Goal: Task Accomplishment & Management: Complete application form

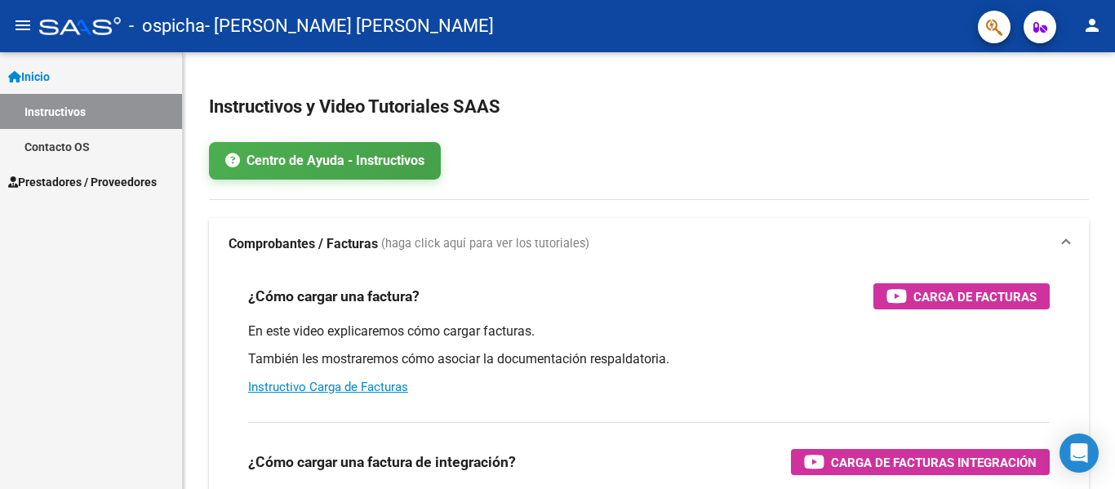
click at [92, 185] on span "Prestadores / Proveedores" at bounding box center [82, 182] width 149 height 18
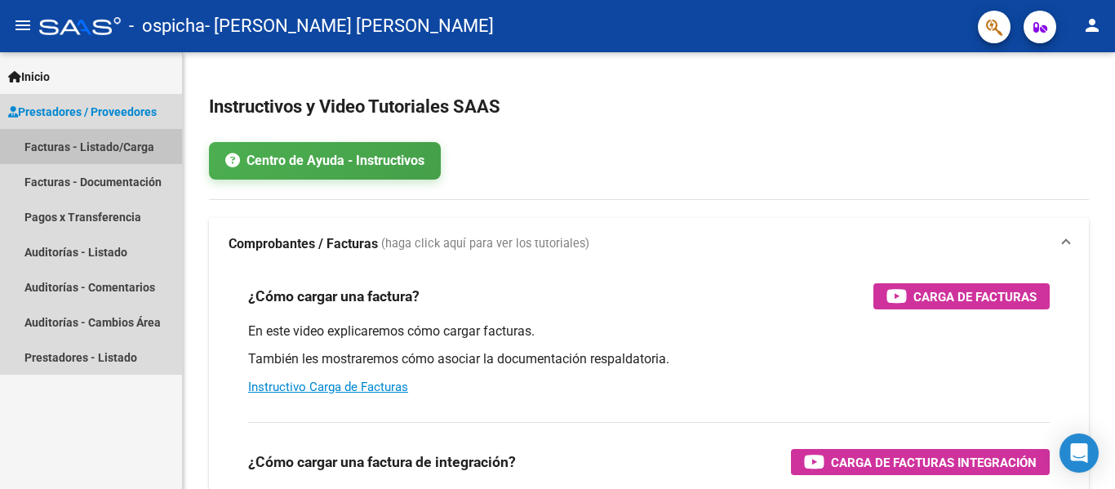
click at [113, 140] on link "Facturas - Listado/Carga" at bounding box center [91, 146] width 182 height 35
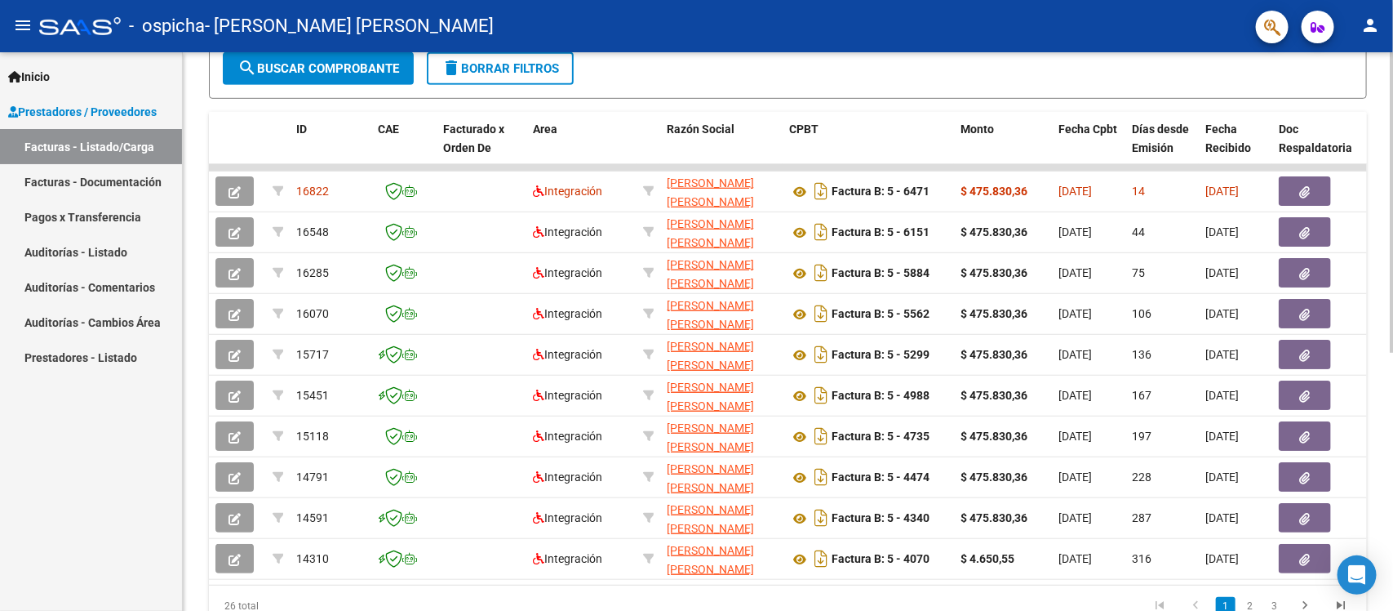
scroll to position [421, 0]
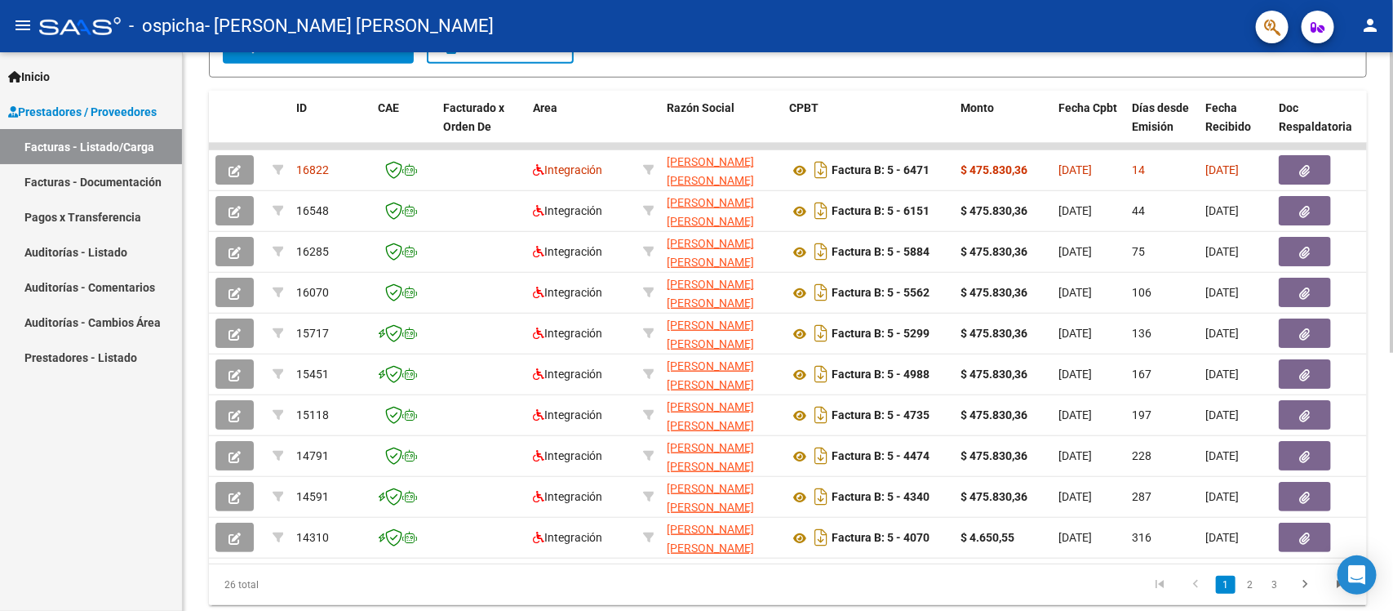
click at [1102, 344] on div "Video tutorial PRESTADORES -> Listado de CPBTs Emitidos por Prestadores / Prove…" at bounding box center [790, 144] width 1215 height 1026
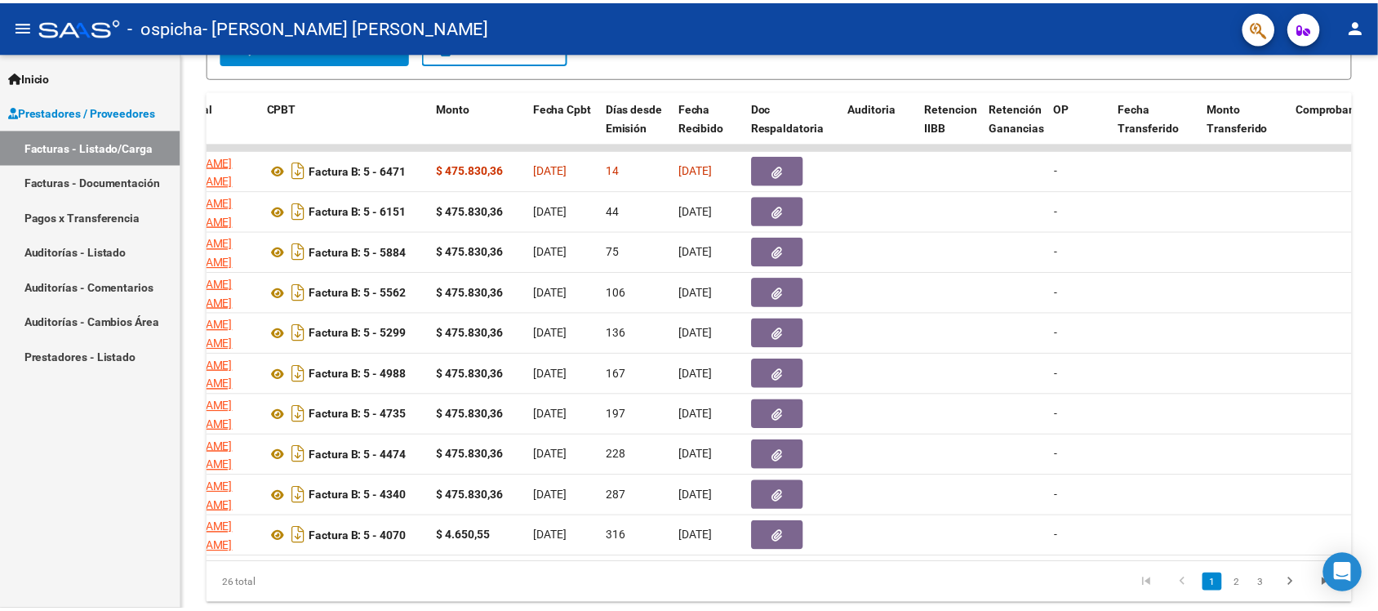
scroll to position [0, 0]
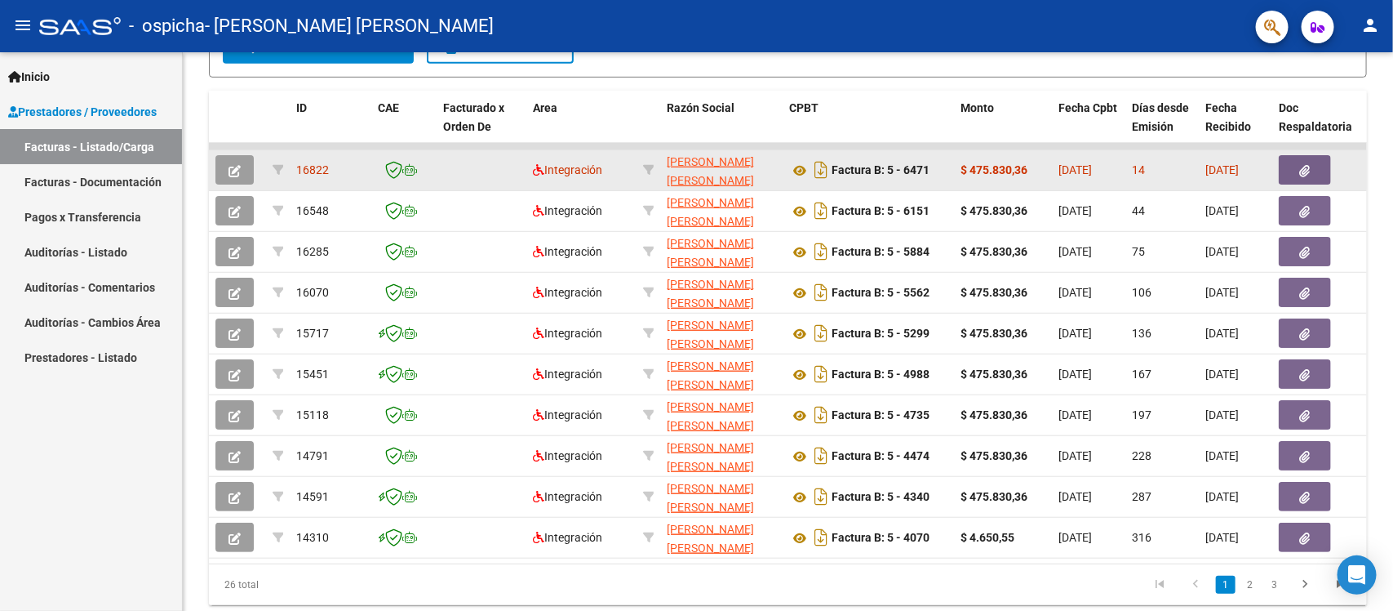
click at [225, 166] on button "button" at bounding box center [235, 169] width 38 height 29
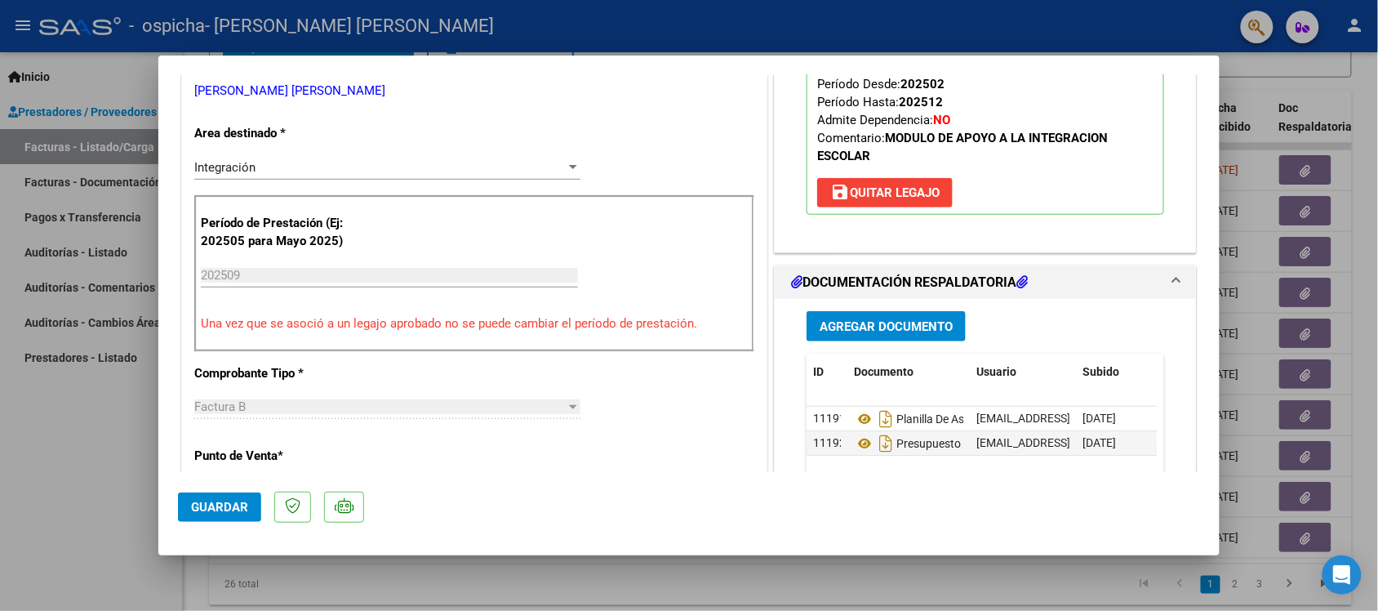
scroll to position [510, 0]
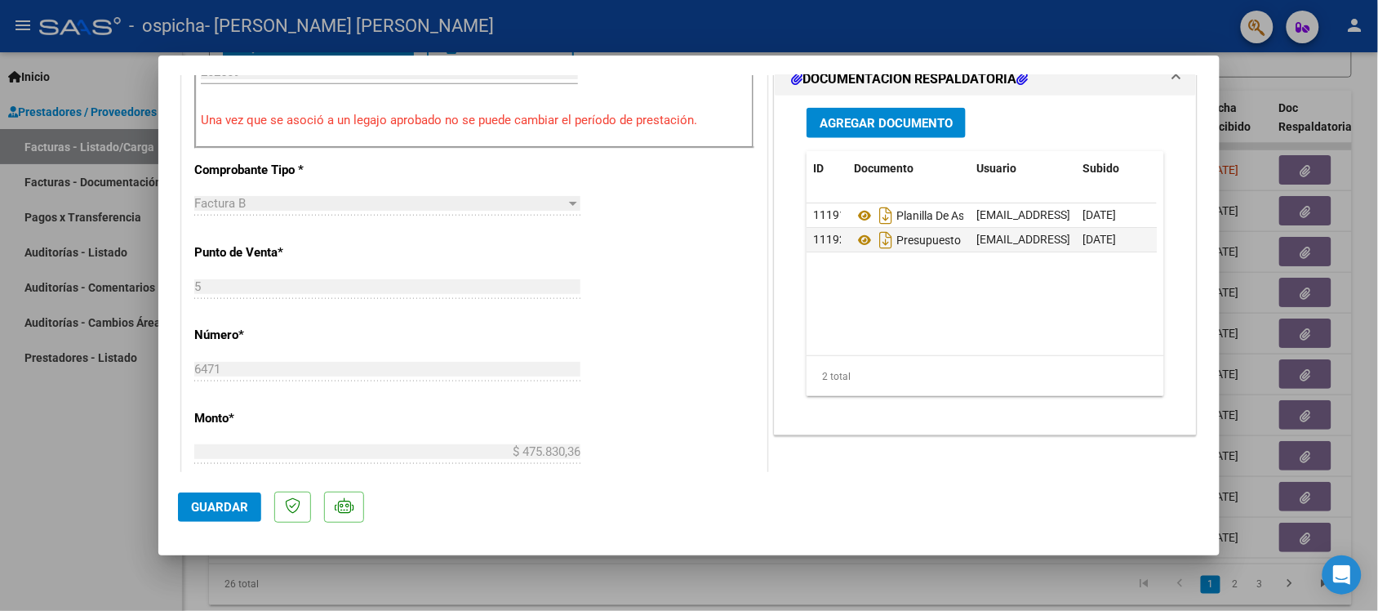
click at [185, 488] on button "Guardar" at bounding box center [219, 506] width 83 height 29
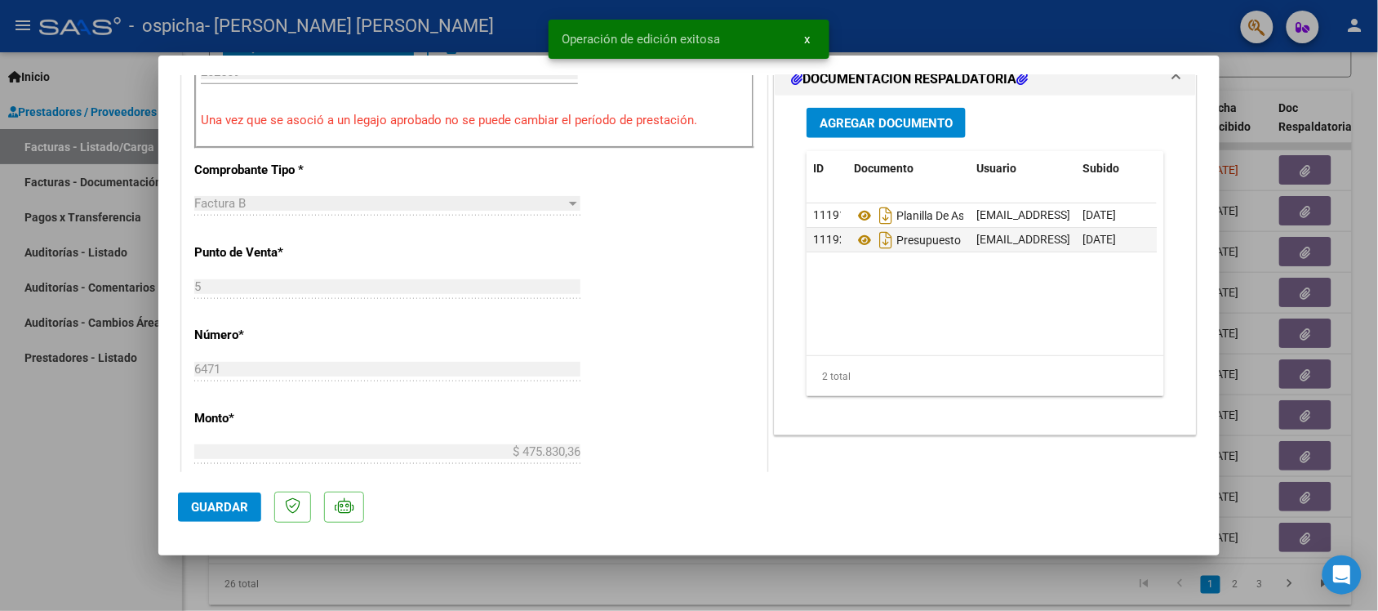
click at [56, 488] on div at bounding box center [689, 305] width 1378 height 611
type input "$ 0,00"
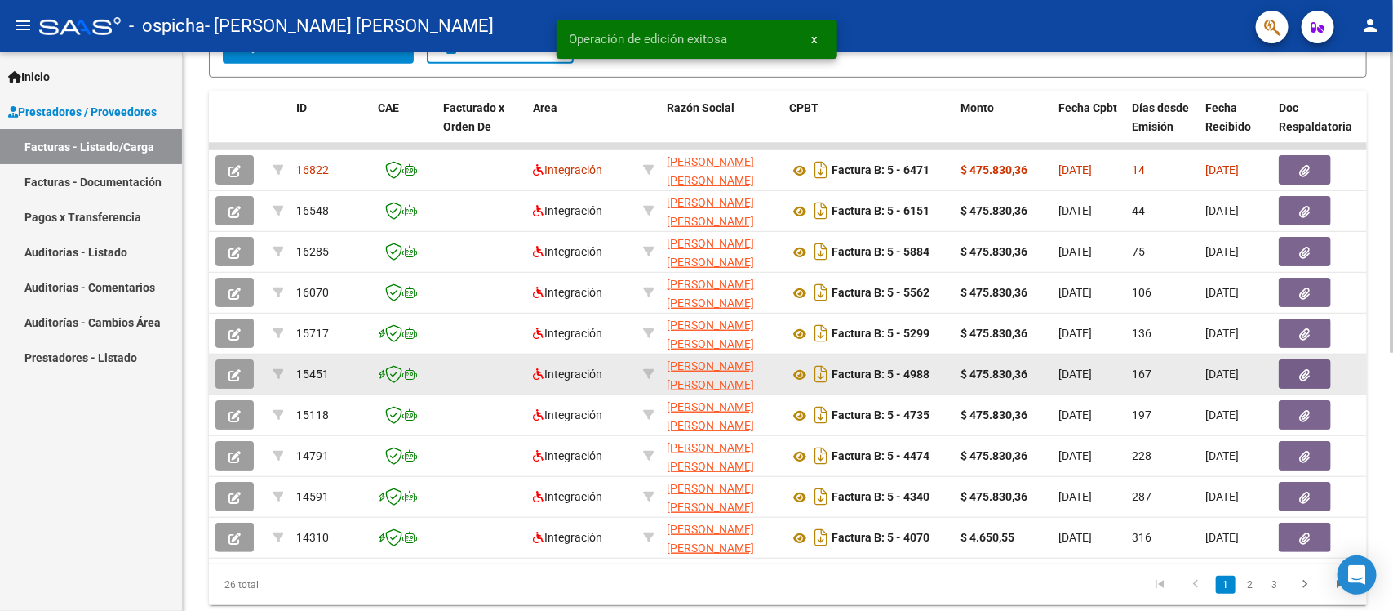
scroll to position [482, 0]
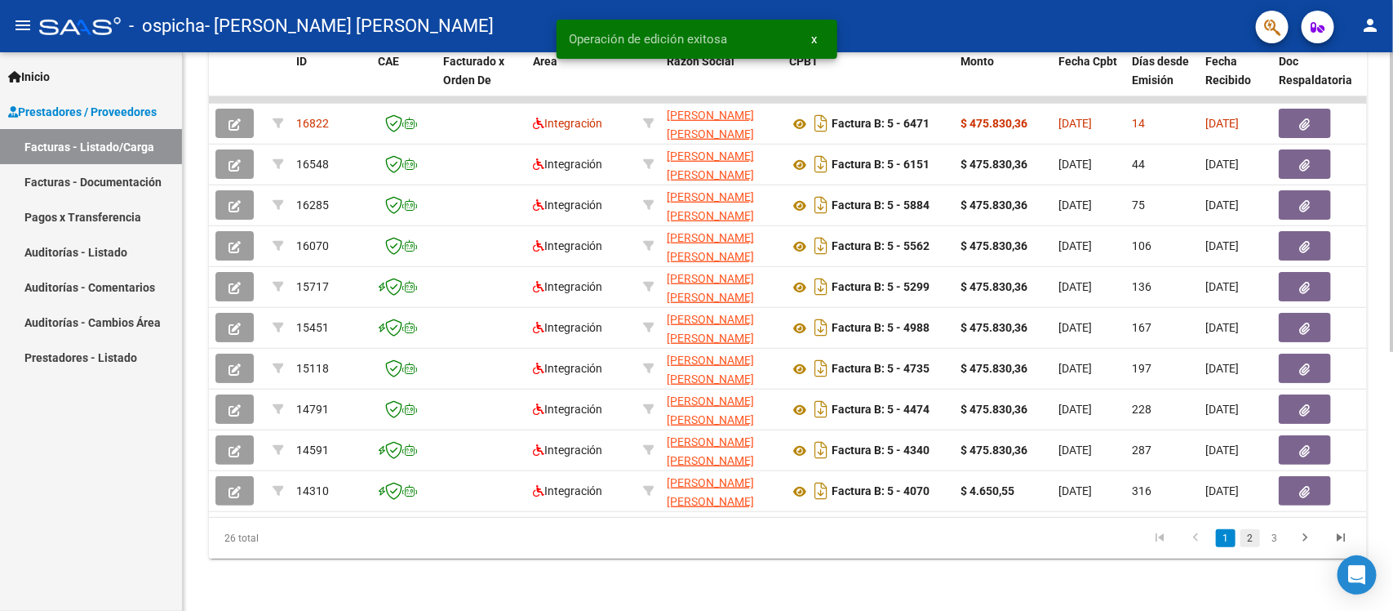
click at [1102, 488] on link "2" at bounding box center [1251, 538] width 20 height 18
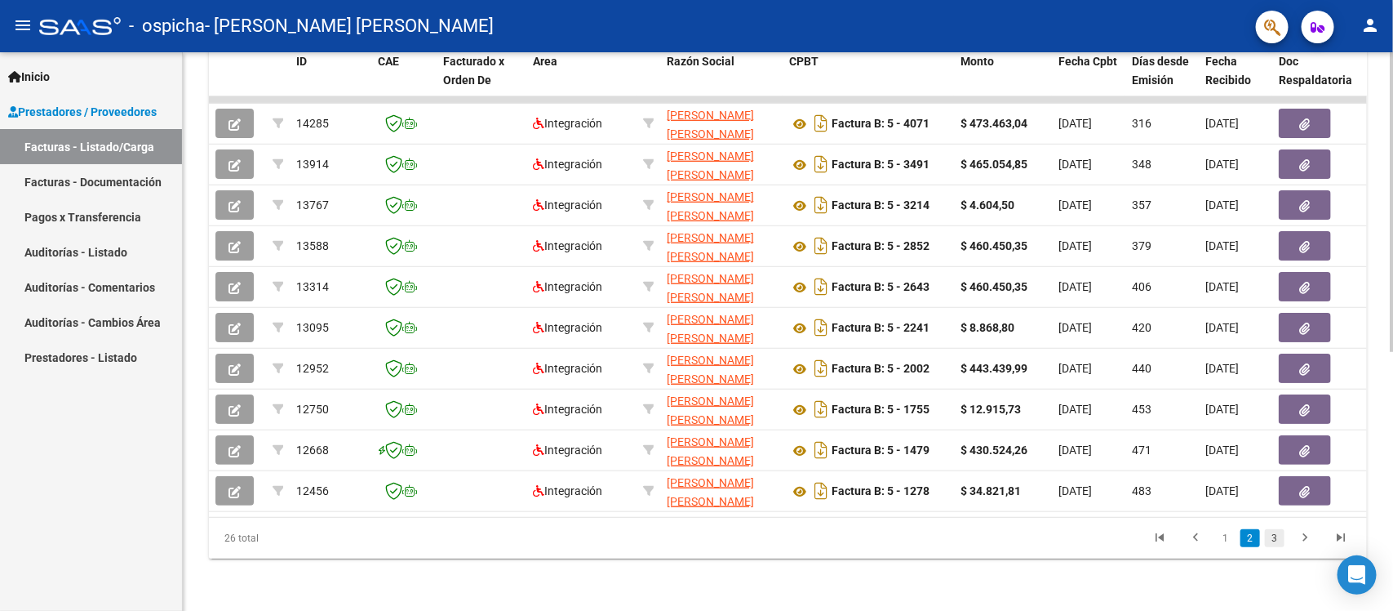
click at [1102, 488] on link "3" at bounding box center [1275, 538] width 20 height 18
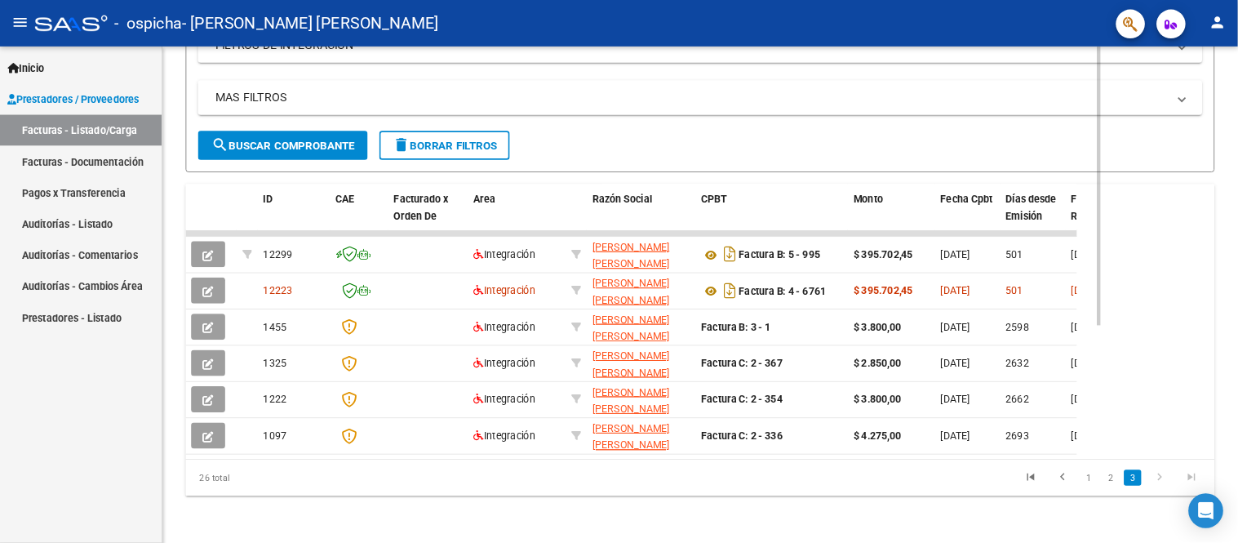
scroll to position [318, 0]
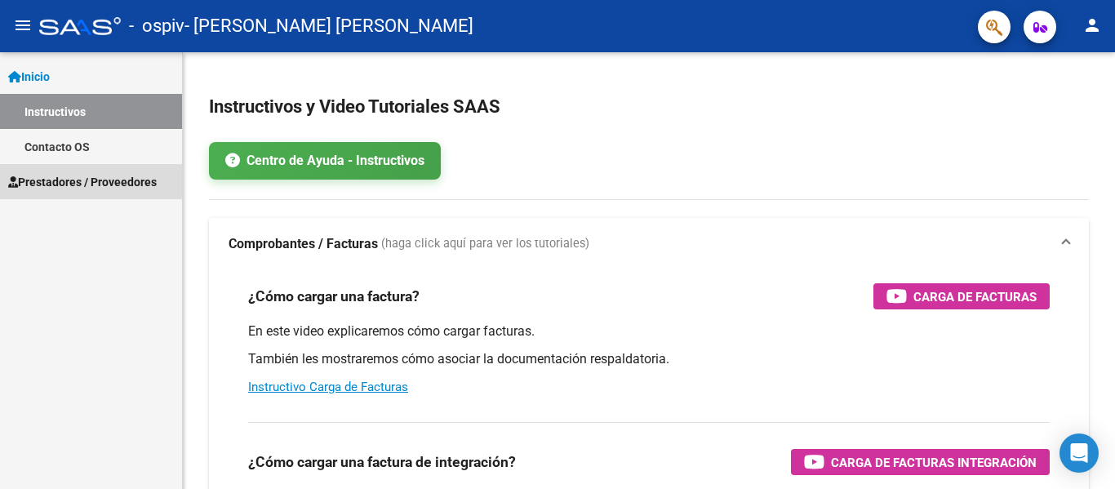
click at [74, 175] on span "Prestadores / Proveedores" at bounding box center [82, 182] width 149 height 18
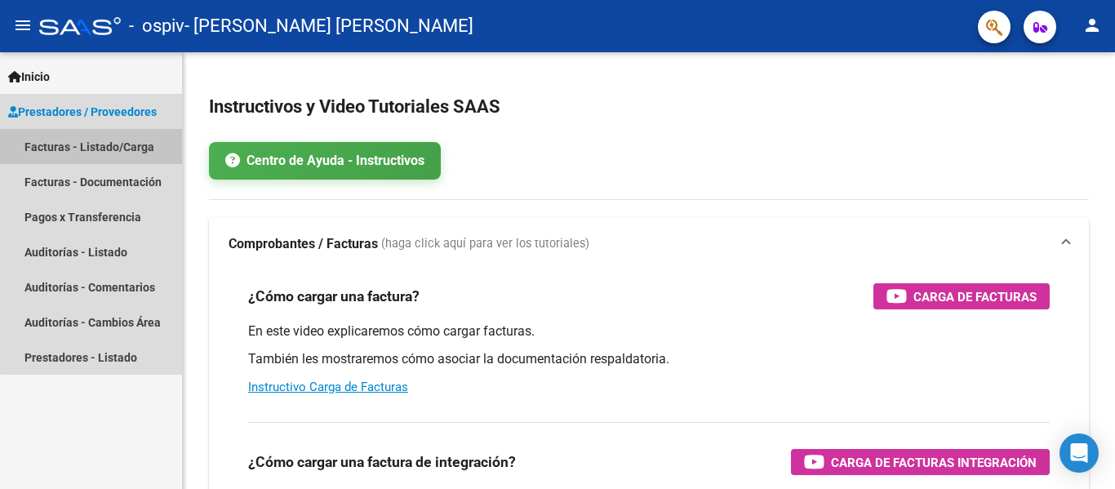
click at [136, 153] on link "Facturas - Listado/Carga" at bounding box center [91, 146] width 182 height 35
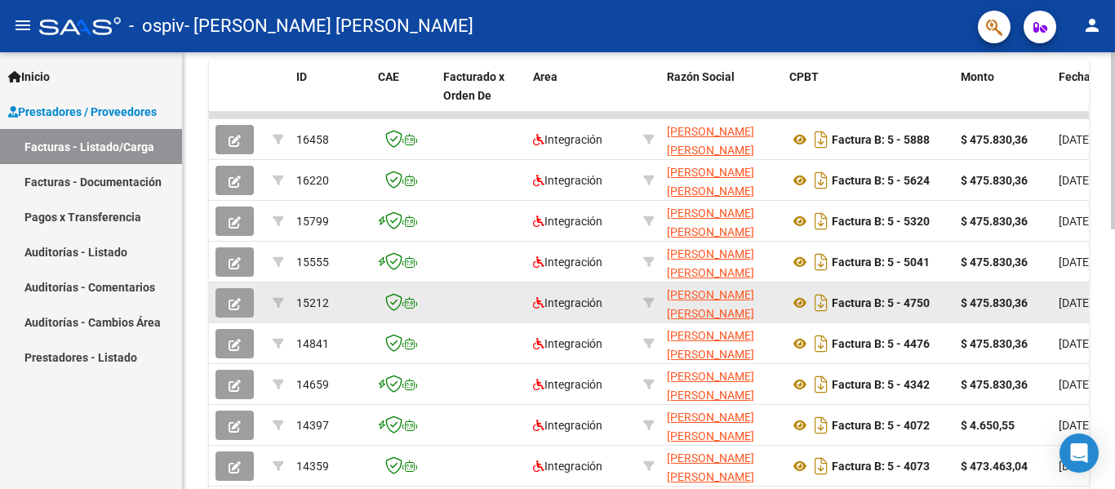
scroll to position [571, 0]
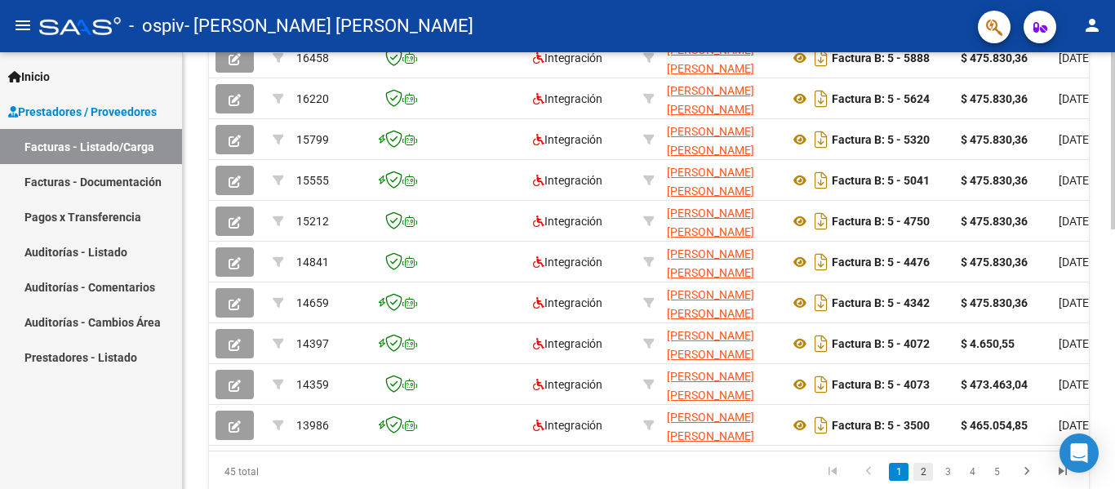
click at [917, 481] on link "2" at bounding box center [923, 472] width 20 height 18
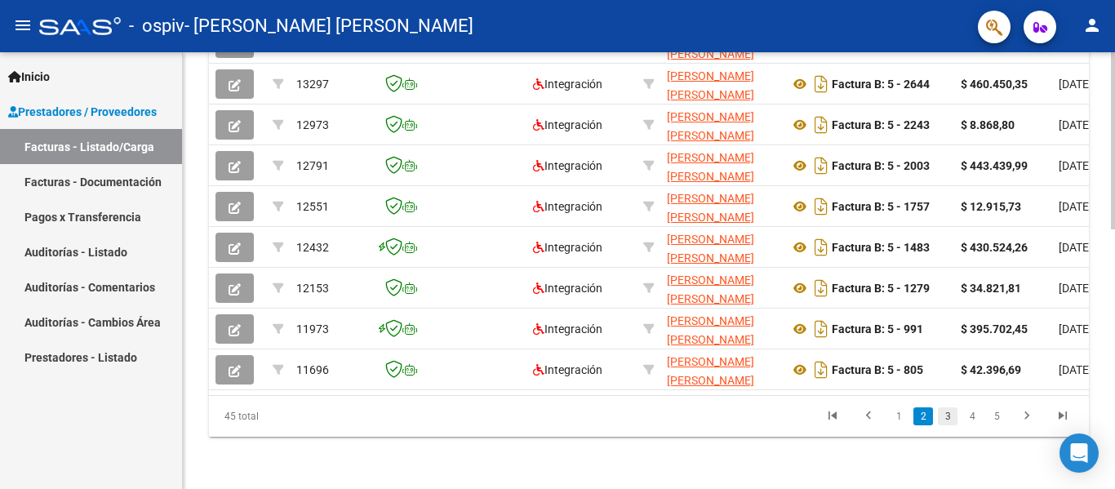
click at [944, 419] on link "3" at bounding box center [948, 416] width 20 height 18
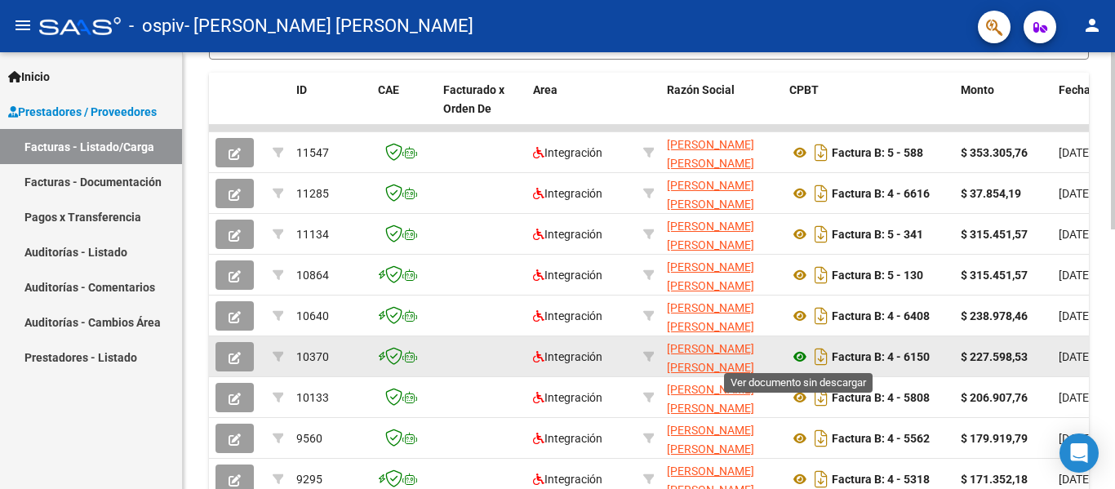
scroll to position [640, 0]
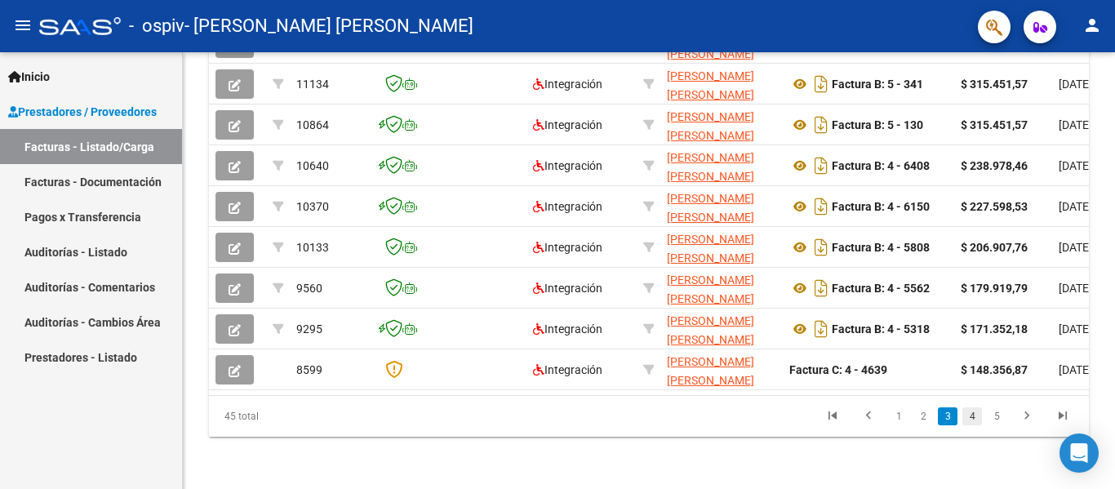
click at [975, 416] on link "4" at bounding box center [972, 416] width 20 height 18
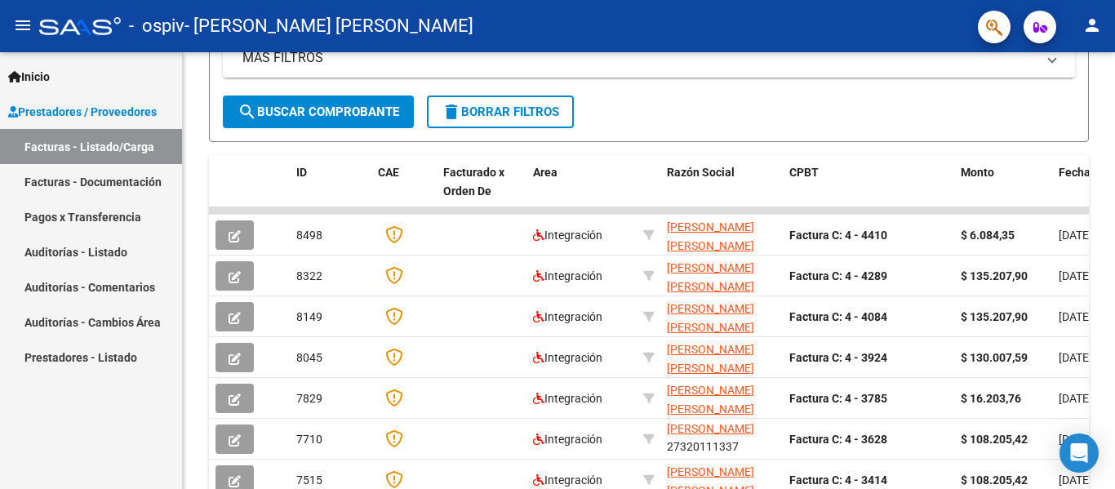
scroll to position [232, 0]
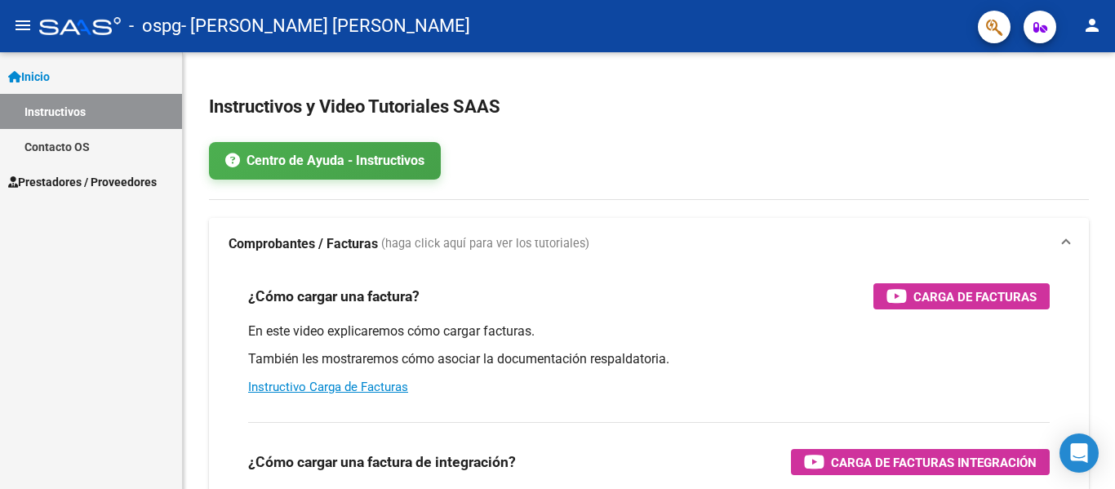
click at [113, 180] on span "Prestadores / Proveedores" at bounding box center [82, 182] width 149 height 18
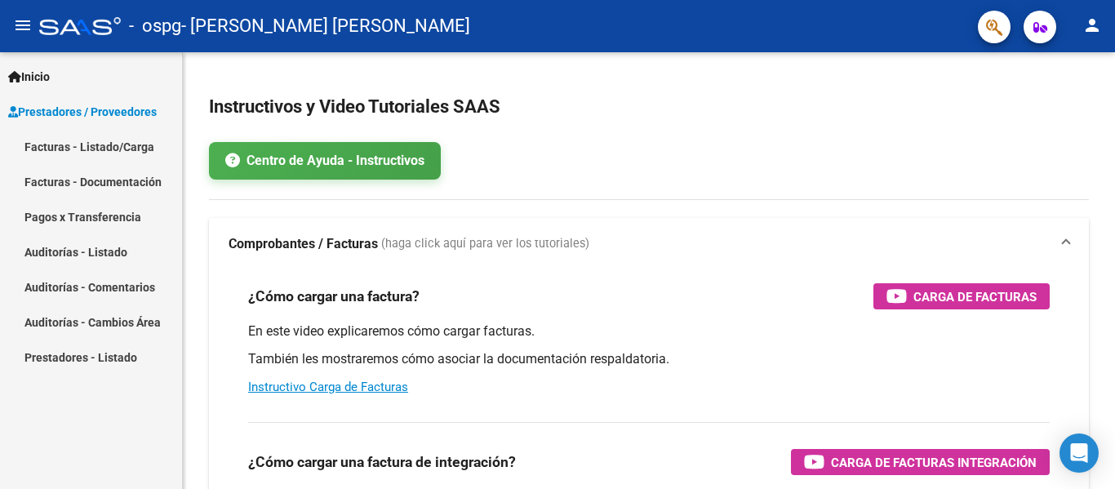
click at [142, 154] on link "Facturas - Listado/Carga" at bounding box center [91, 146] width 182 height 35
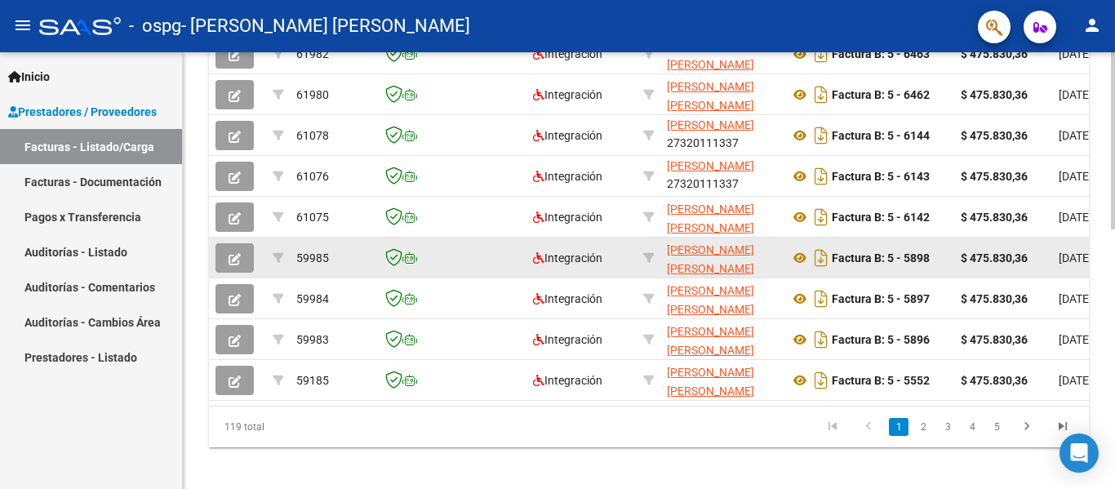
scroll to position [640, 0]
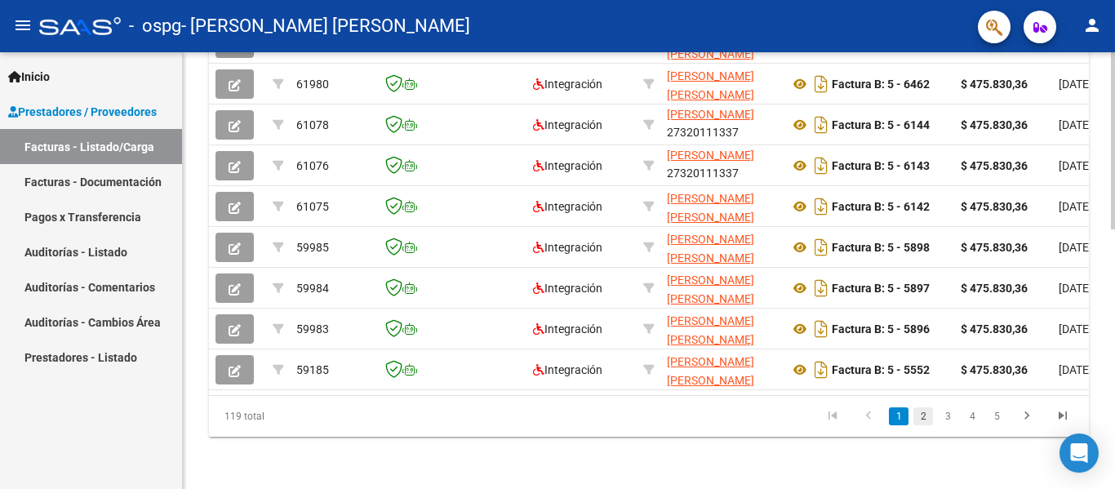
click at [918, 422] on link "2" at bounding box center [923, 416] width 20 height 18
click at [945, 407] on li "3" at bounding box center [948, 416] width 24 height 28
click at [945, 411] on link "3" at bounding box center [948, 416] width 20 height 18
click at [977, 410] on link "4" at bounding box center [972, 416] width 20 height 18
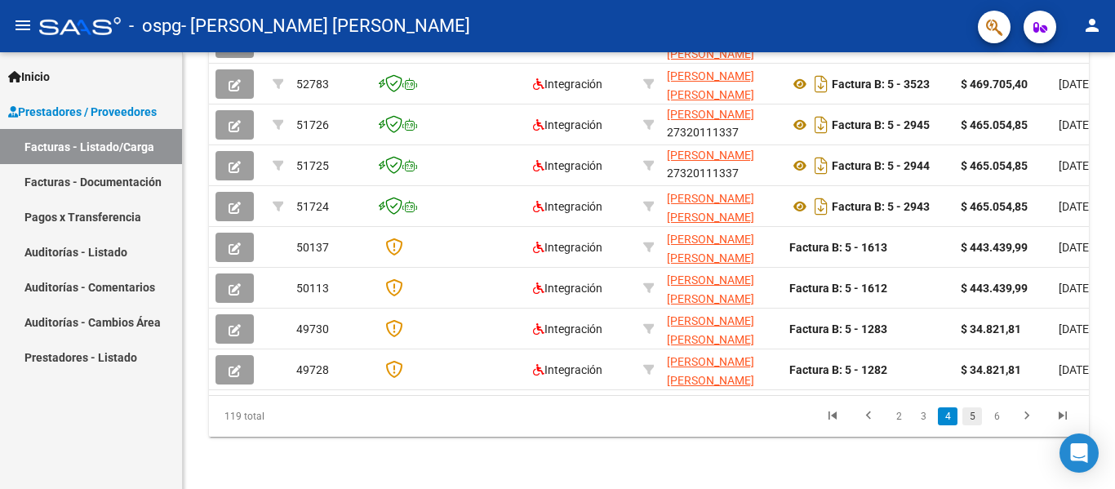
click at [967, 412] on link "5" at bounding box center [972, 416] width 20 height 18
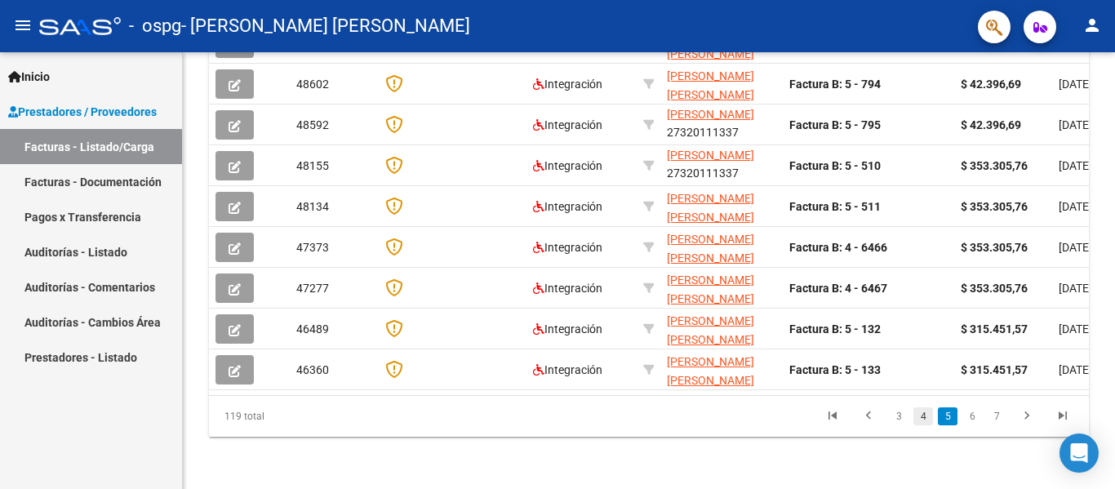
click at [930, 422] on link "4" at bounding box center [923, 416] width 20 height 18
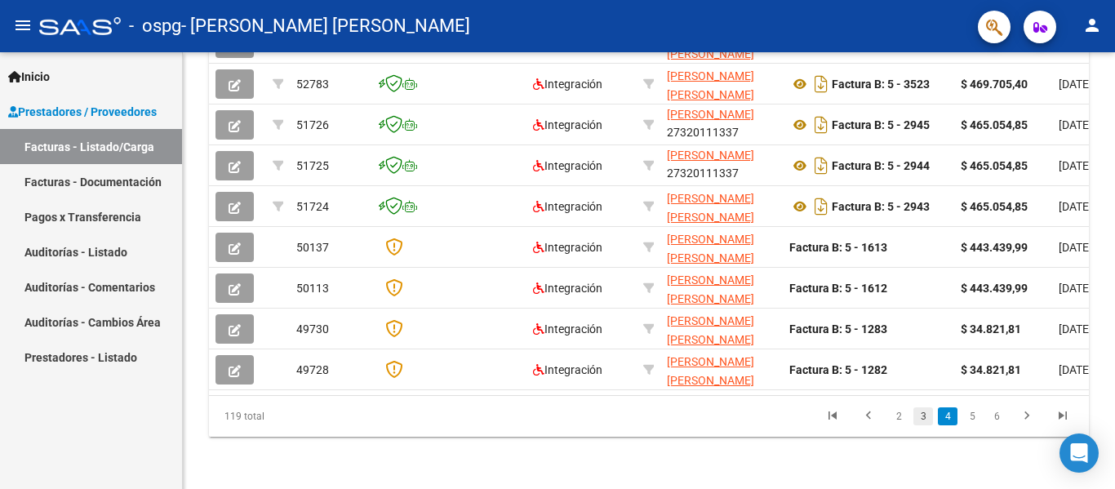
click at [920, 413] on link "3" at bounding box center [923, 416] width 20 height 18
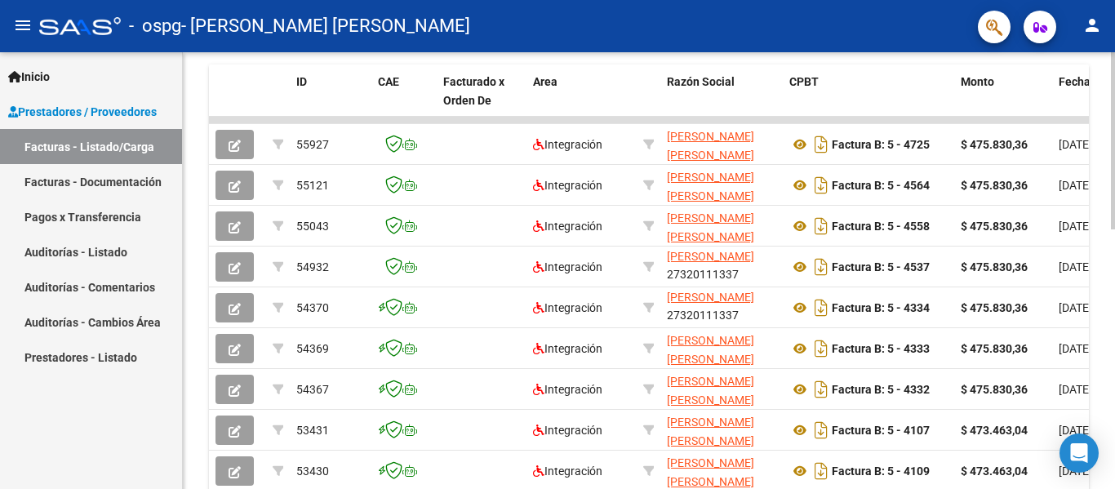
scroll to position [477, 0]
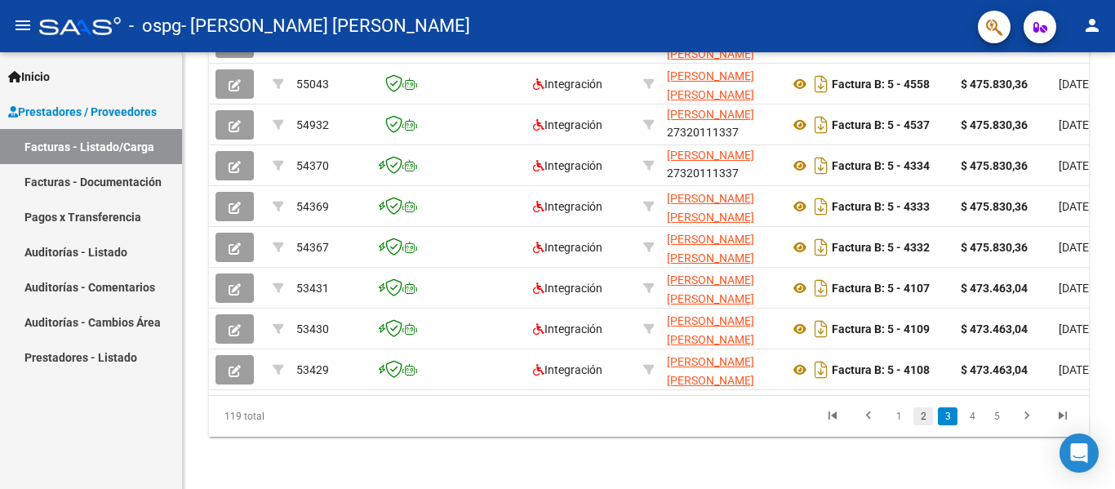
click at [920, 416] on link "2" at bounding box center [923, 416] width 20 height 18
click at [905, 411] on link "1" at bounding box center [899, 416] width 20 height 18
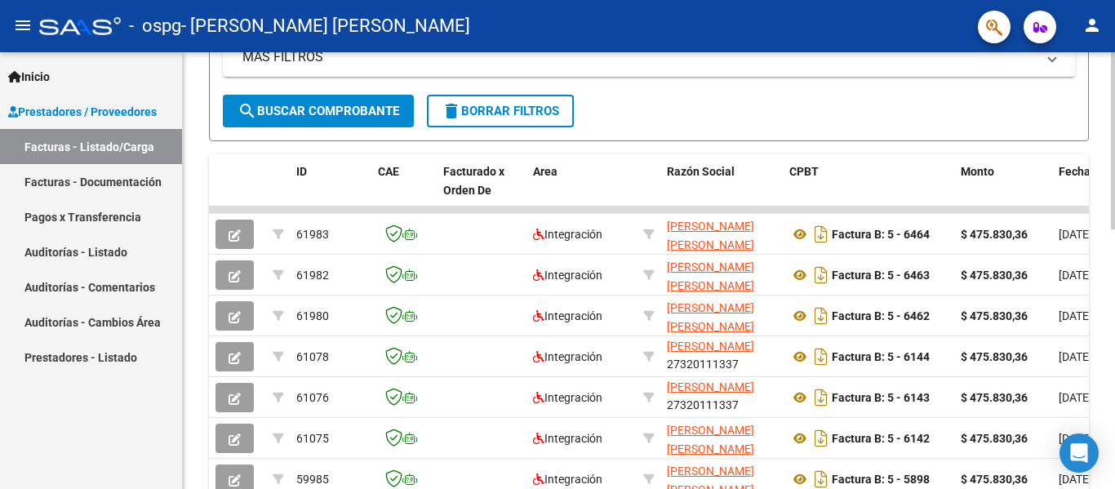
scroll to position [558, 0]
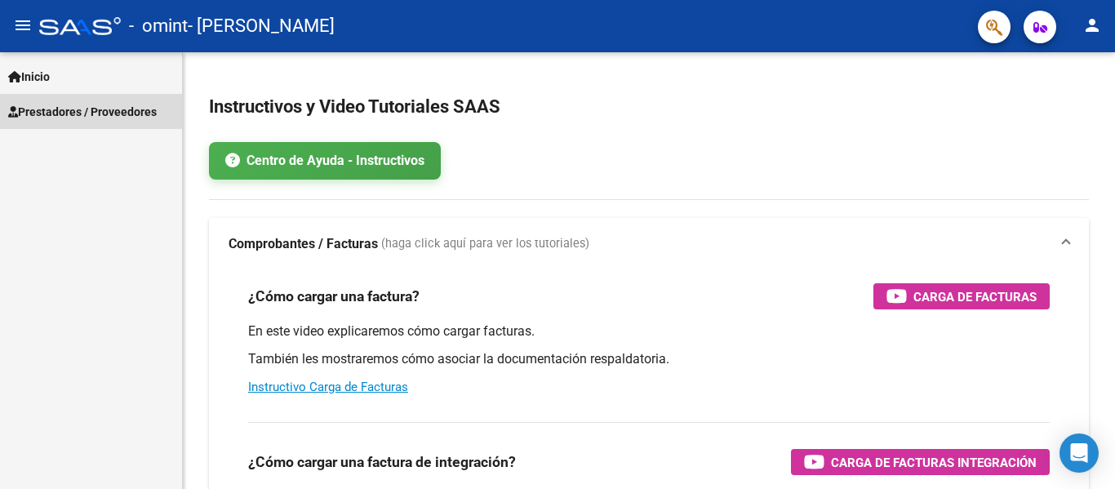
click at [71, 100] on link "Prestadores / Proveedores" at bounding box center [91, 111] width 182 height 35
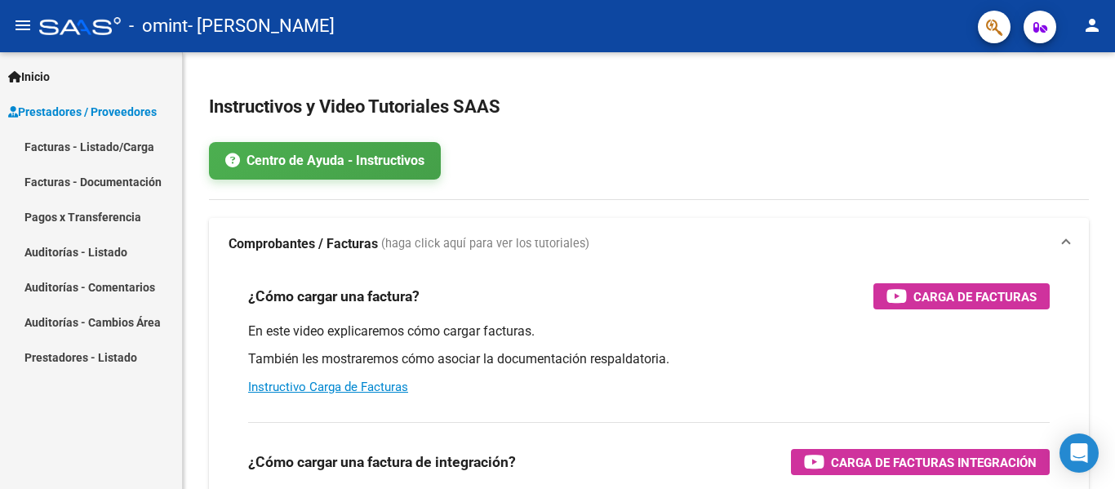
click at [94, 149] on link "Facturas - Listado/Carga" at bounding box center [91, 146] width 182 height 35
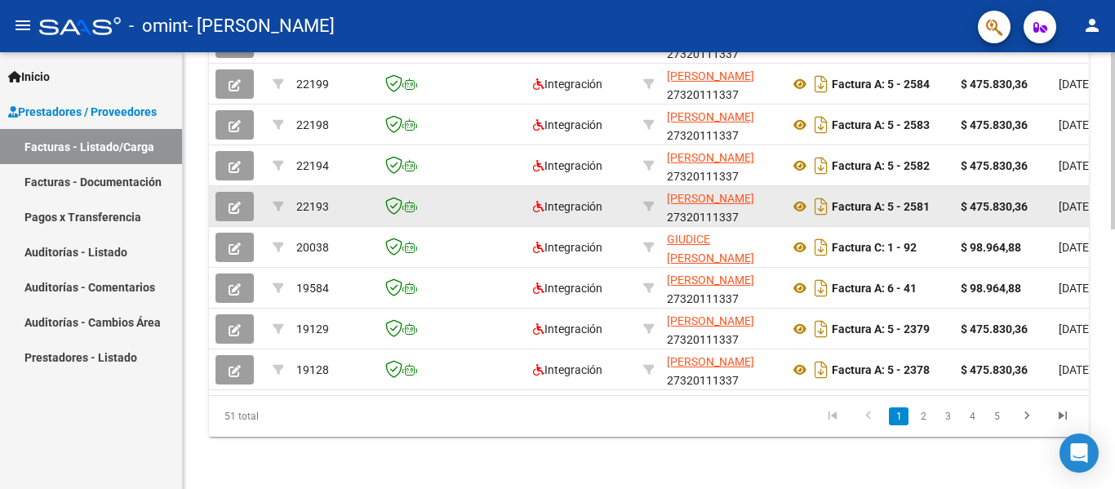
scroll to position [640, 0]
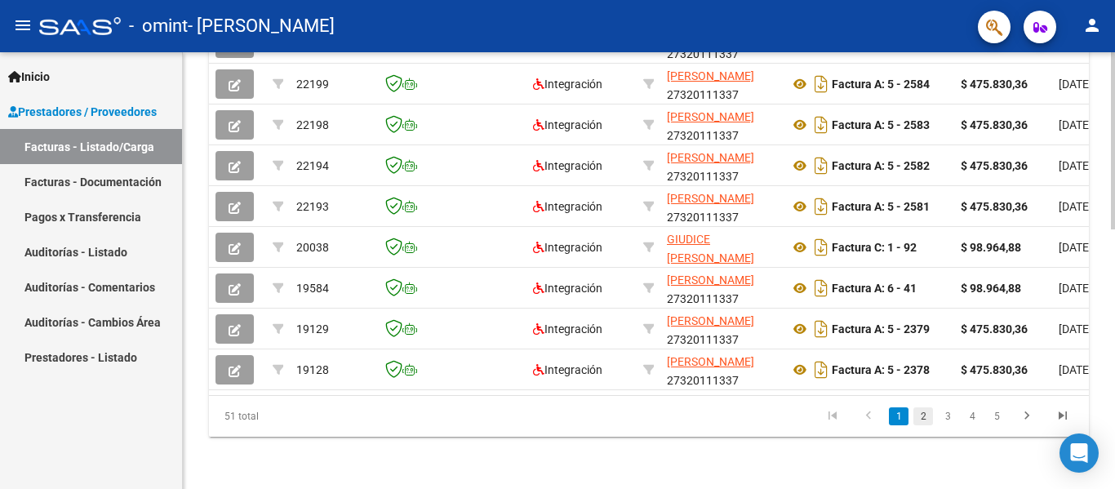
click at [923, 414] on link "2" at bounding box center [923, 416] width 20 height 18
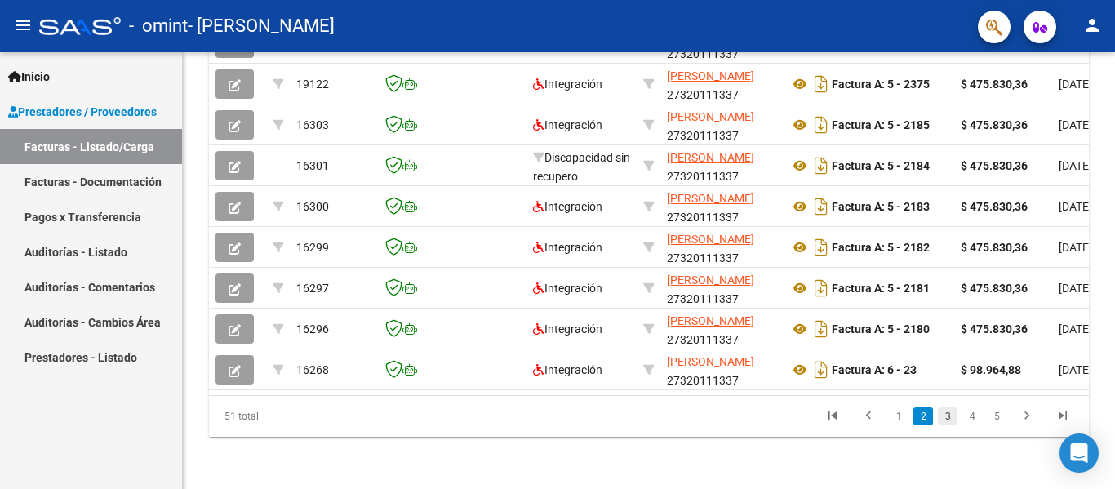
click at [949, 416] on link "3" at bounding box center [948, 416] width 20 height 18
click at [968, 424] on link "4" at bounding box center [972, 416] width 20 height 18
click at [967, 420] on link "5" at bounding box center [972, 416] width 20 height 18
